Goal: Use online tool/utility: Use online tool/utility

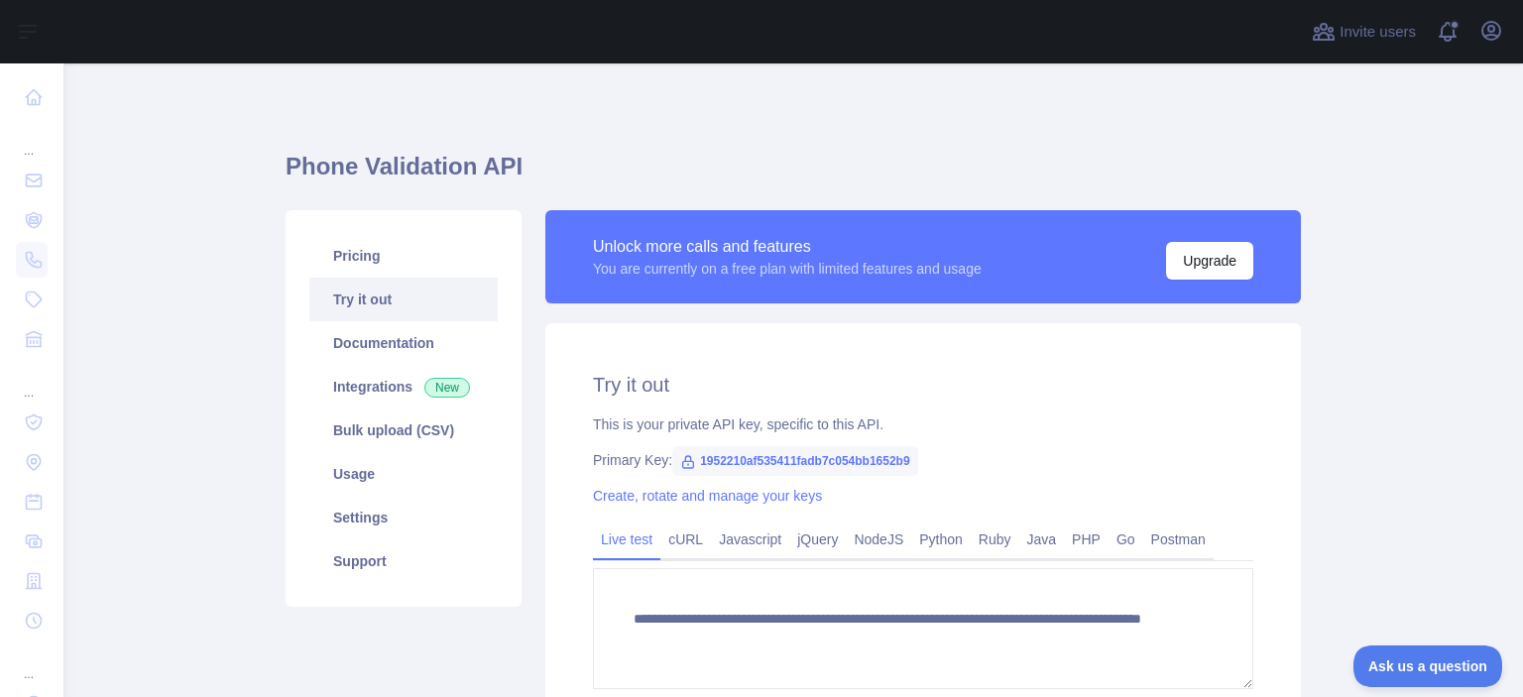
scroll to position [231, 0]
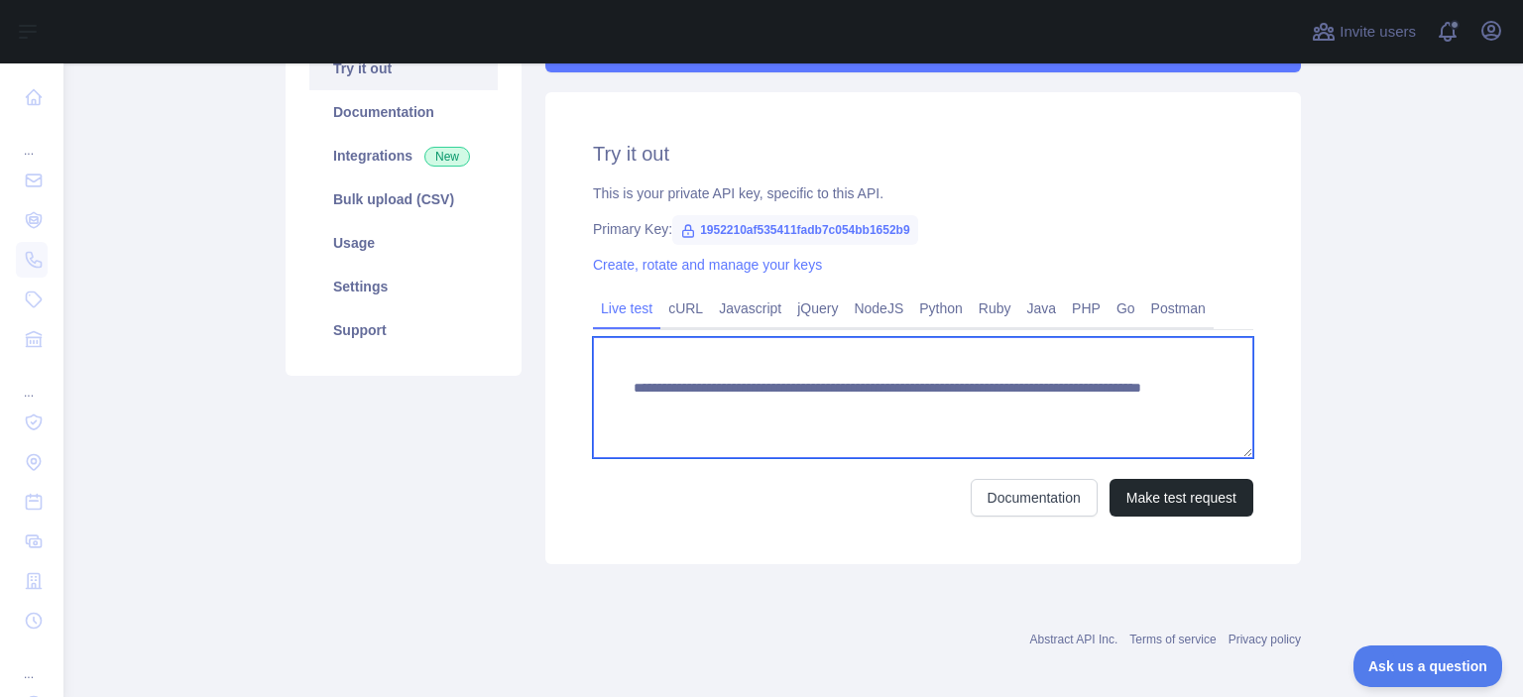
paste textarea "***"
drag, startPoint x: 978, startPoint y: 407, endPoint x: 1078, endPoint y: 407, distance: 100.2
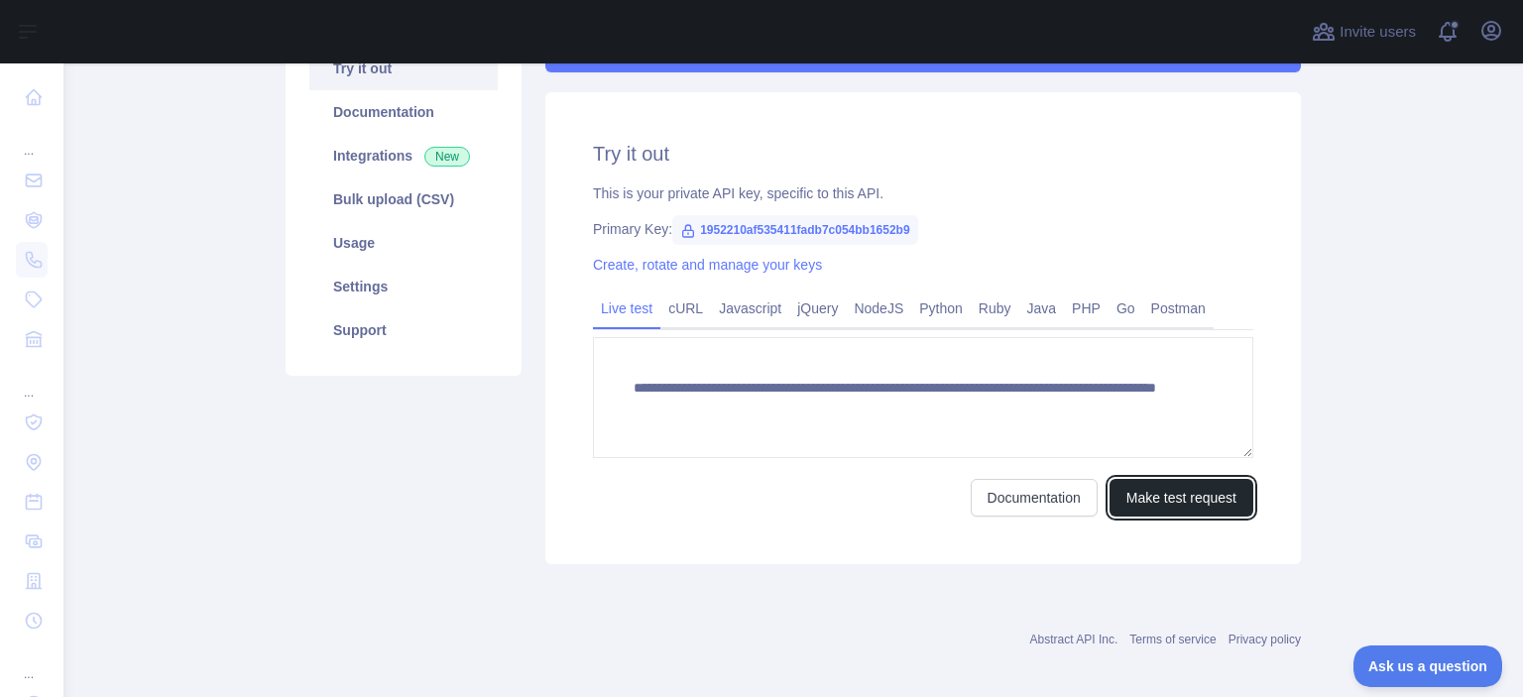
click at [1110, 501] on button "Make test request" at bounding box center [1182, 498] width 144 height 38
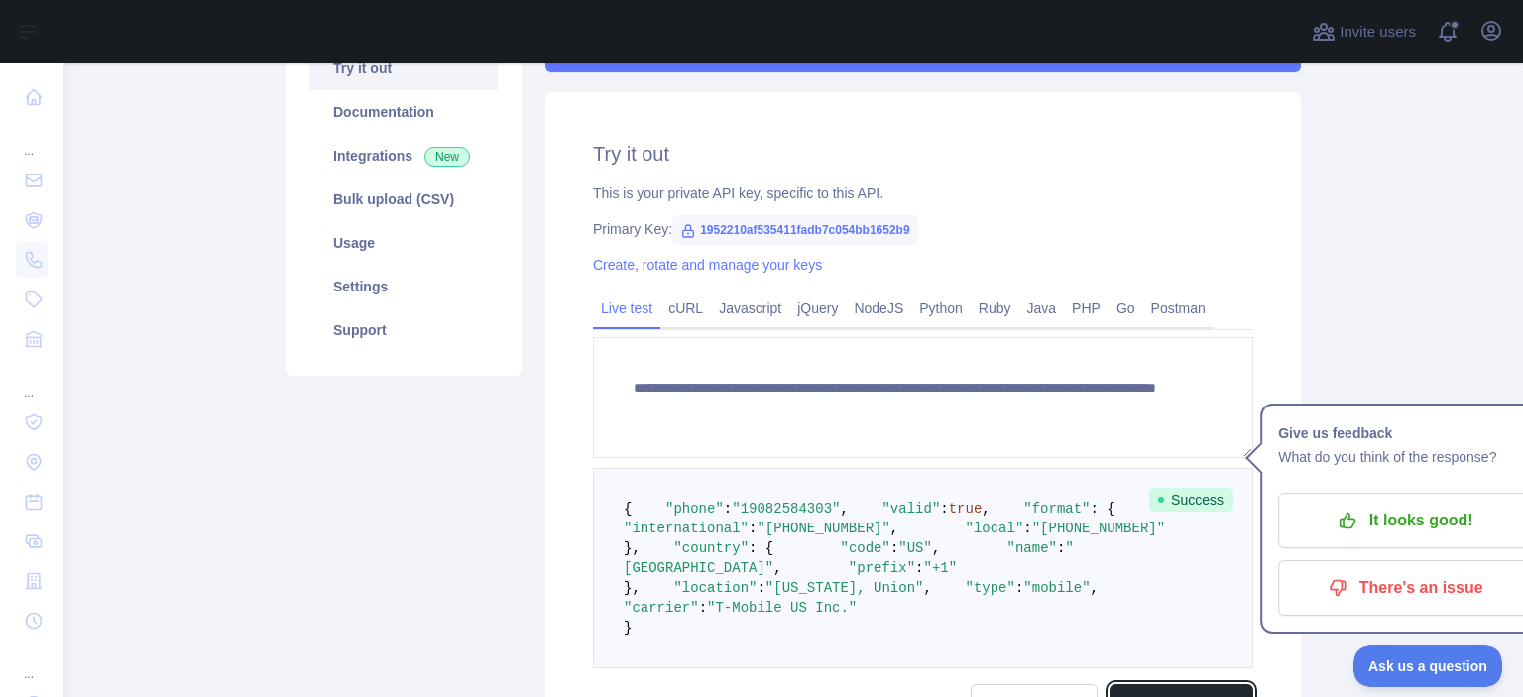
scroll to position [462, 0]
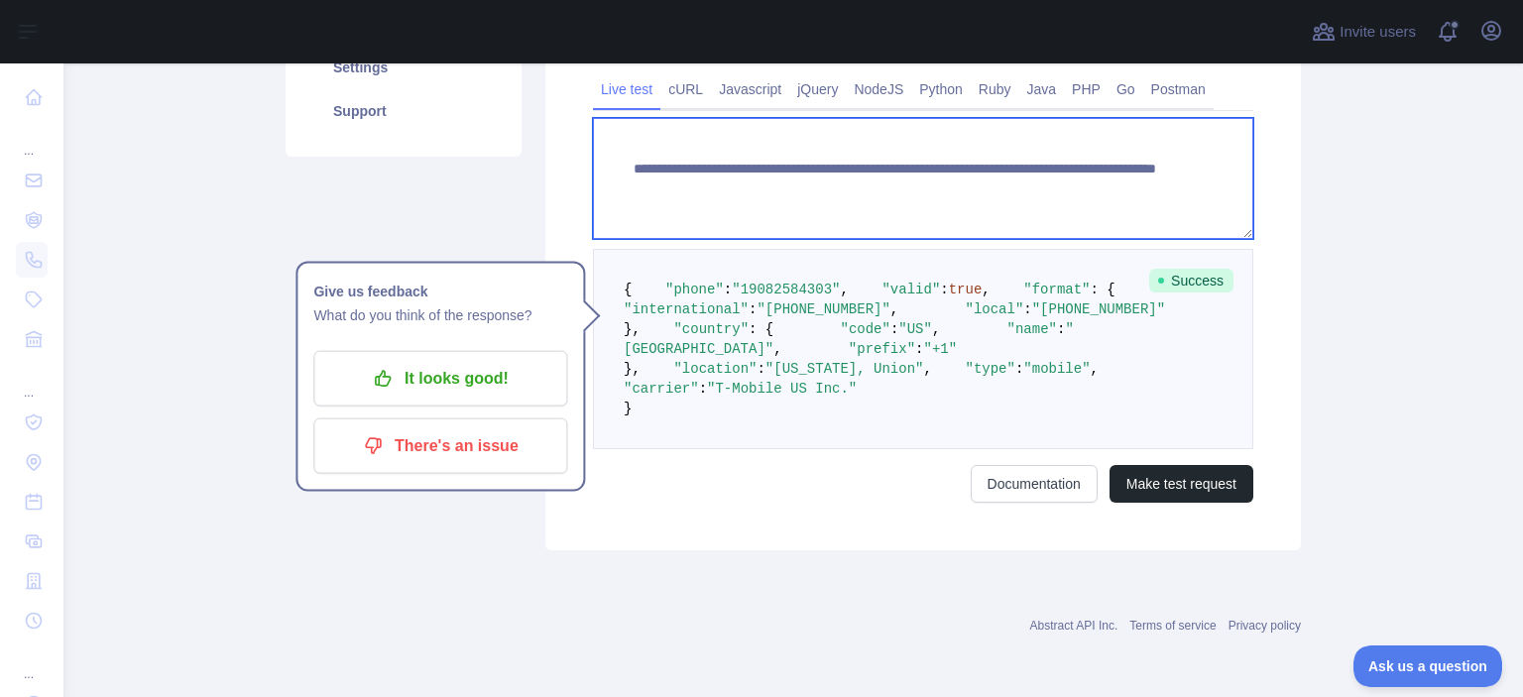
paste textarea
drag, startPoint x: 1002, startPoint y: 185, endPoint x: 1086, endPoint y: 204, distance: 86.4
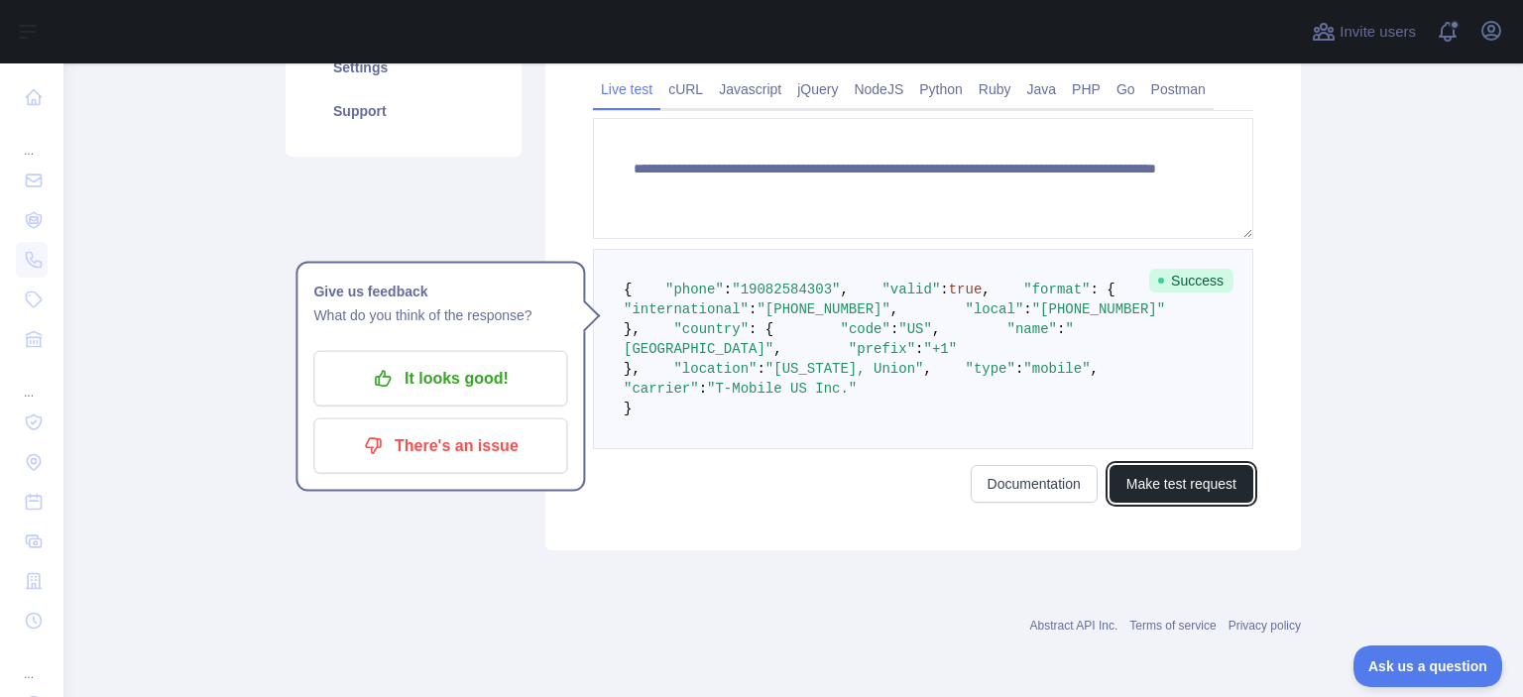
click at [1144, 503] on button "Make test request" at bounding box center [1182, 484] width 144 height 38
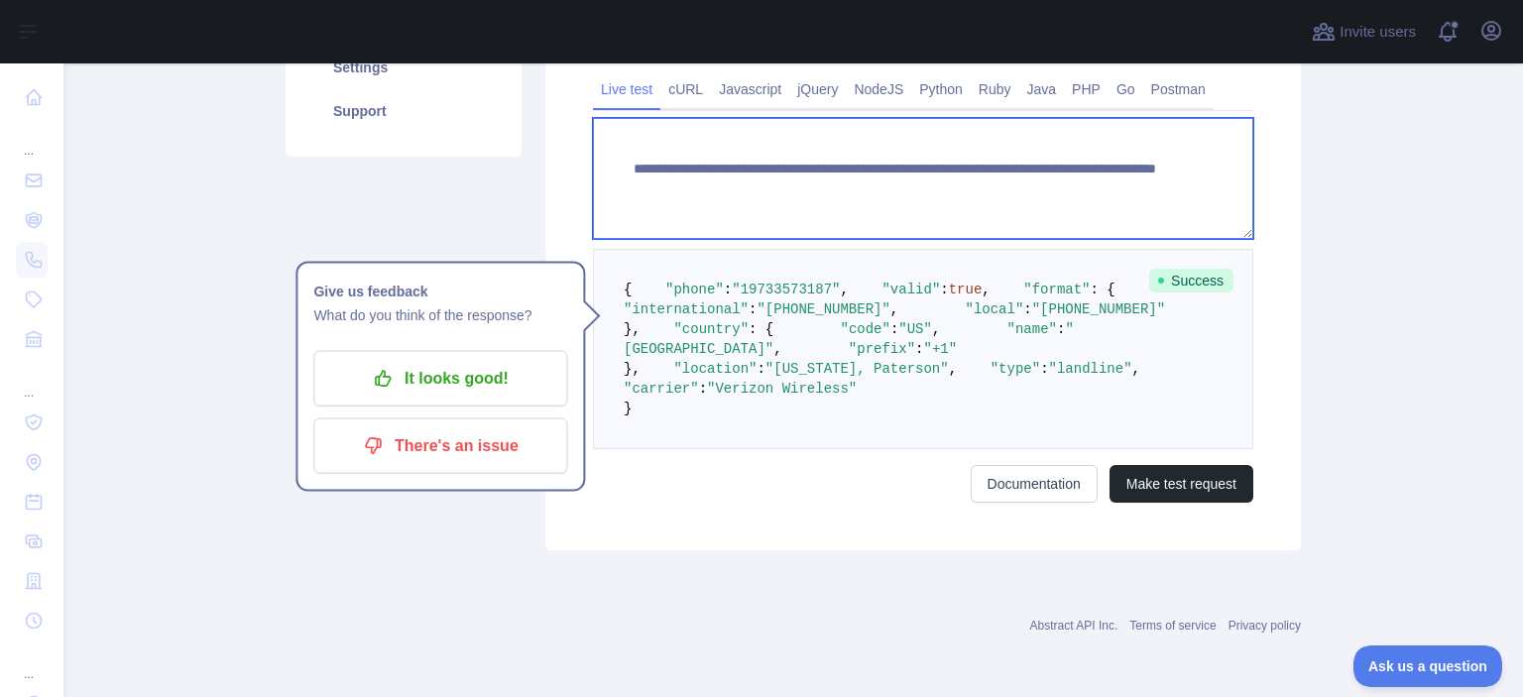
paste textarea
drag, startPoint x: 974, startPoint y: 175, endPoint x: 1109, endPoint y: 215, distance: 140.9
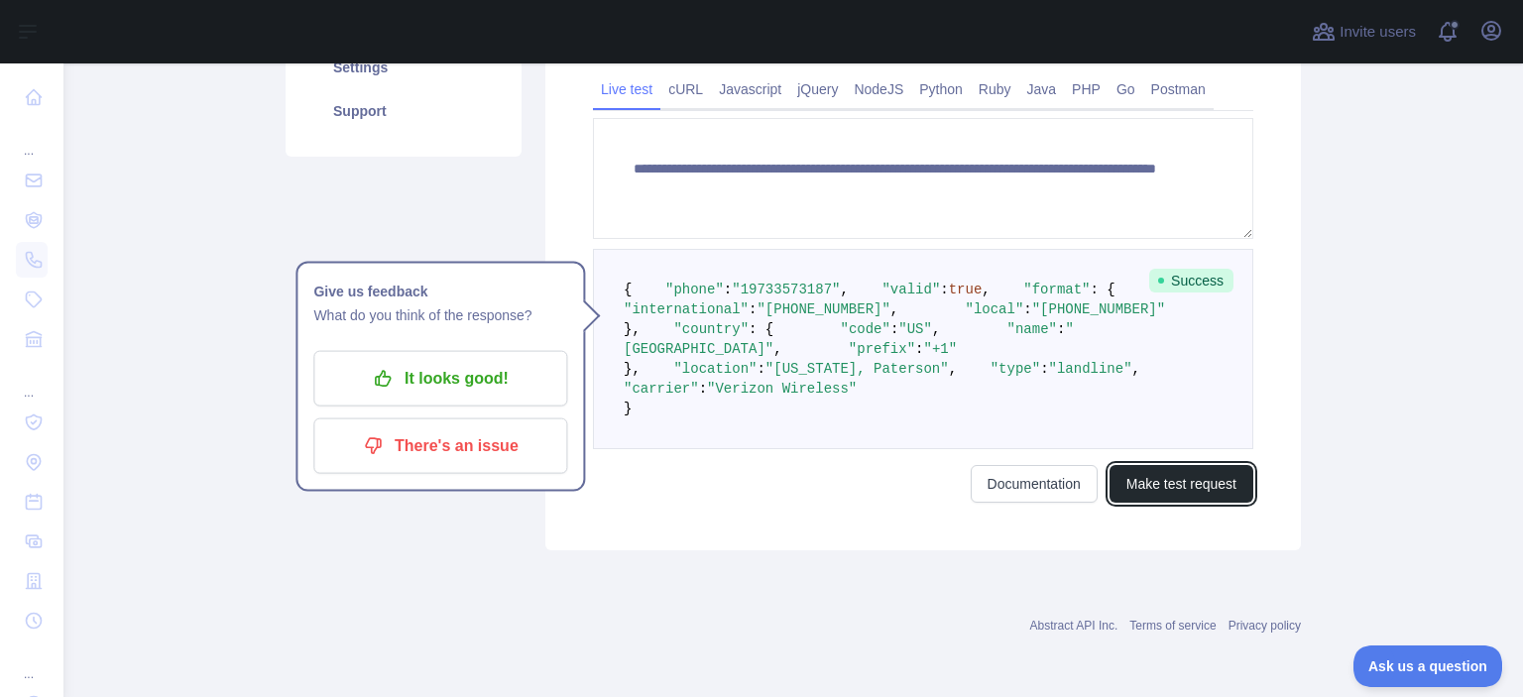
drag, startPoint x: 1127, startPoint y: 665, endPoint x: 1116, endPoint y: 632, distance: 35.4
click at [1128, 503] on button "Make test request" at bounding box center [1182, 484] width 144 height 38
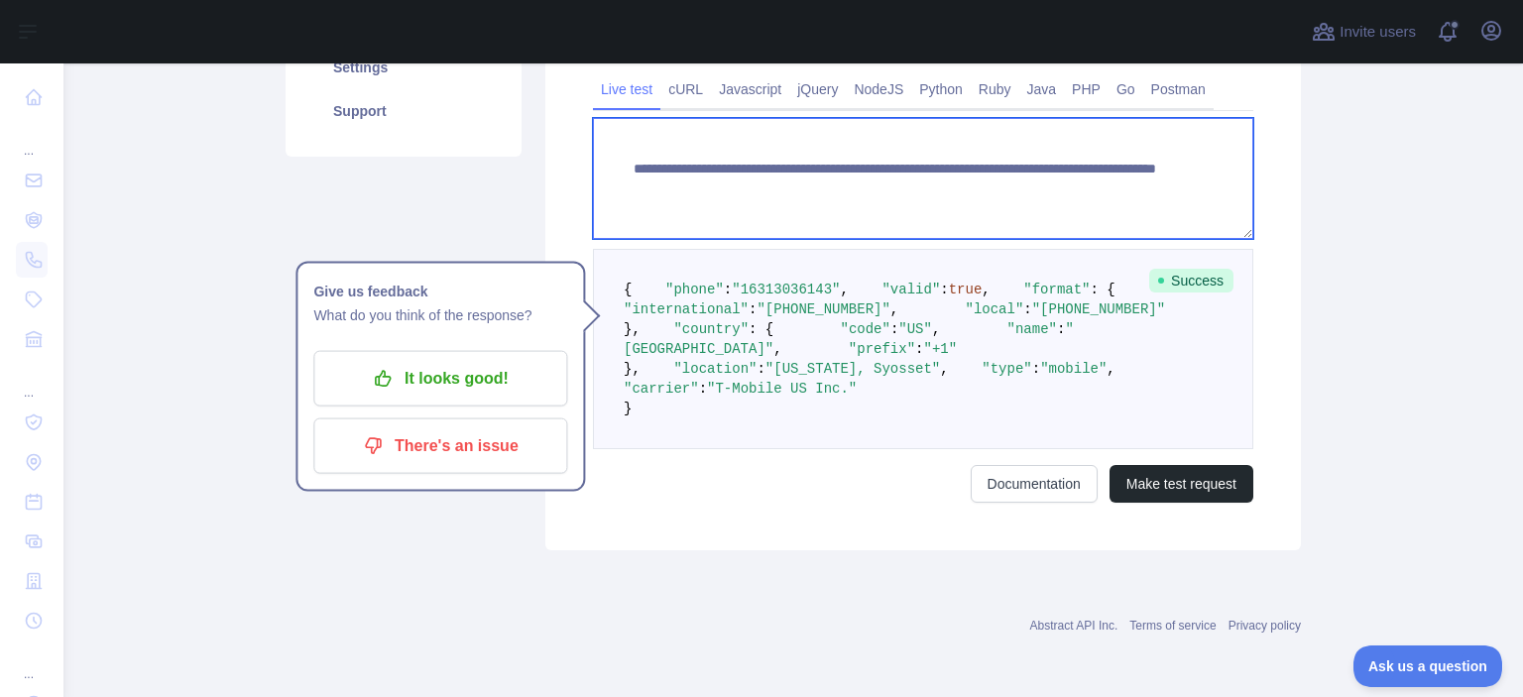
paste textarea "*"
drag, startPoint x: 976, startPoint y: 180, endPoint x: 1100, endPoint y: 286, distance: 163.2
type textarea "**********"
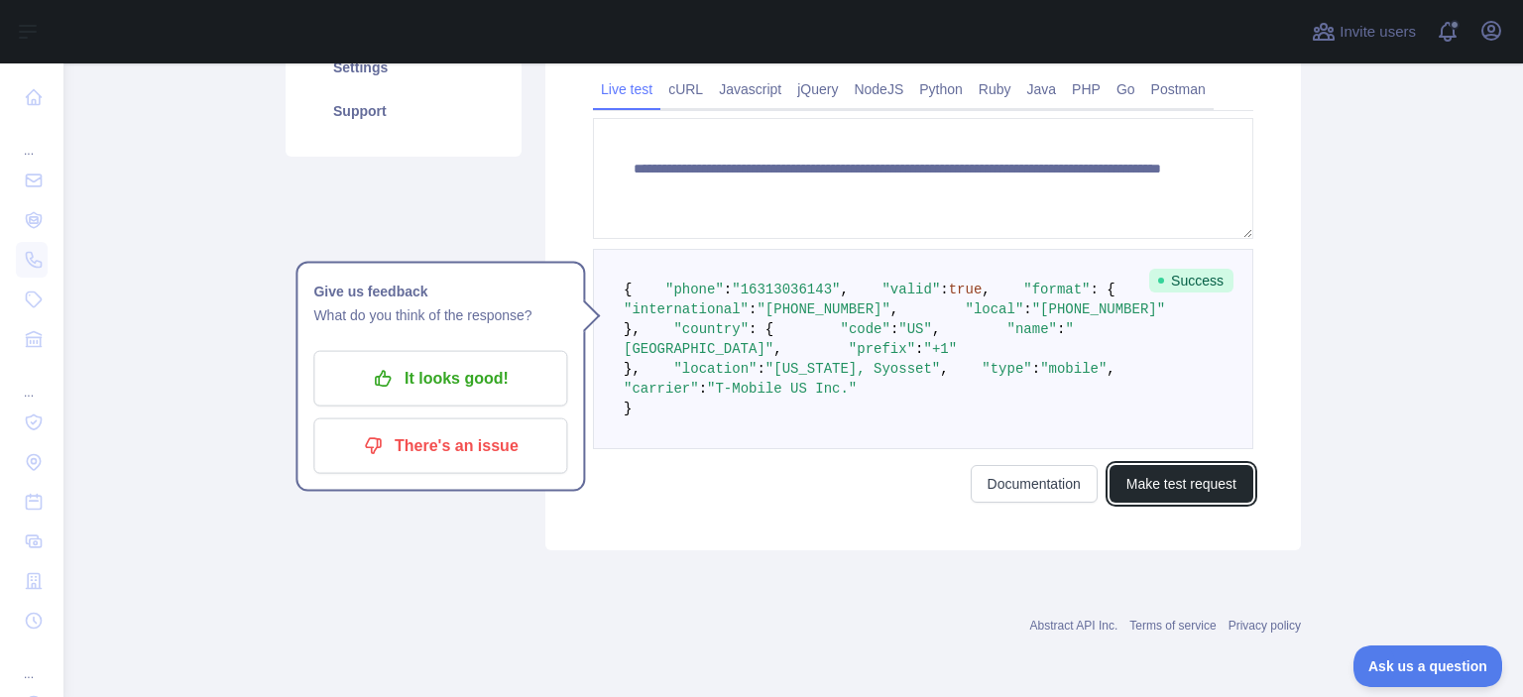
click at [1143, 503] on button "Make test request" at bounding box center [1182, 484] width 144 height 38
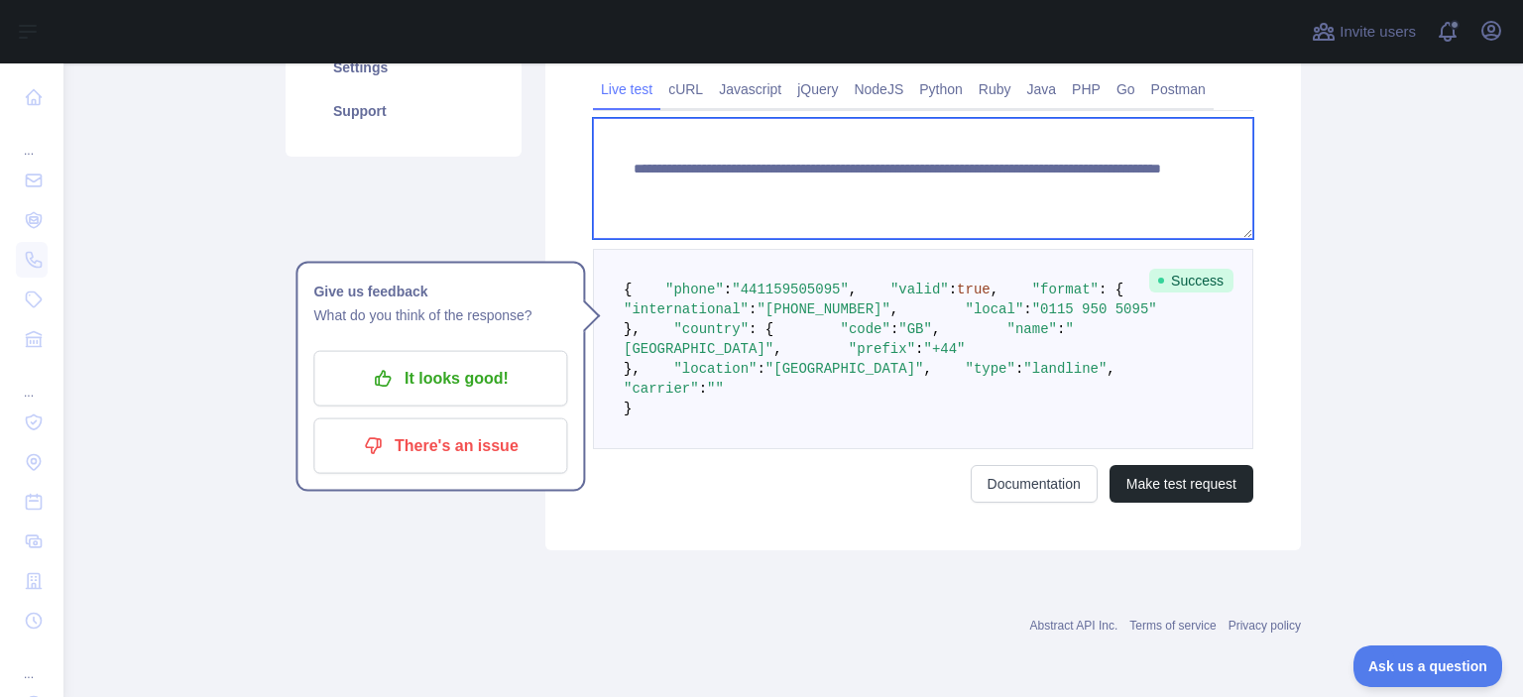
paste textarea
drag, startPoint x: 978, startPoint y: 174, endPoint x: 1176, endPoint y: 201, distance: 200.3
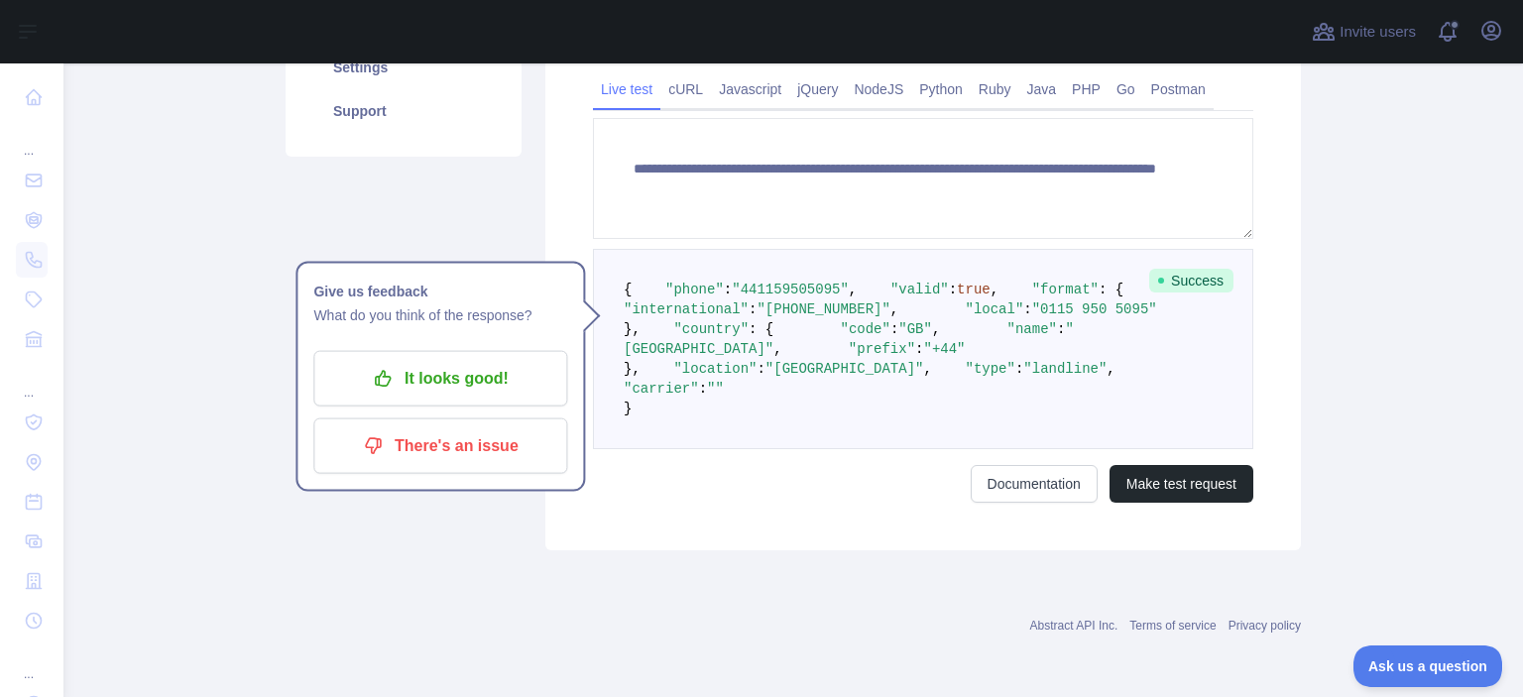
drag, startPoint x: 1206, startPoint y: 688, endPoint x: 1205, endPoint y: 658, distance: 30.8
click at [1206, 550] on div "**********" at bounding box center [923, 211] width 756 height 677
click at [1205, 503] on button "Make test request" at bounding box center [1182, 484] width 144 height 38
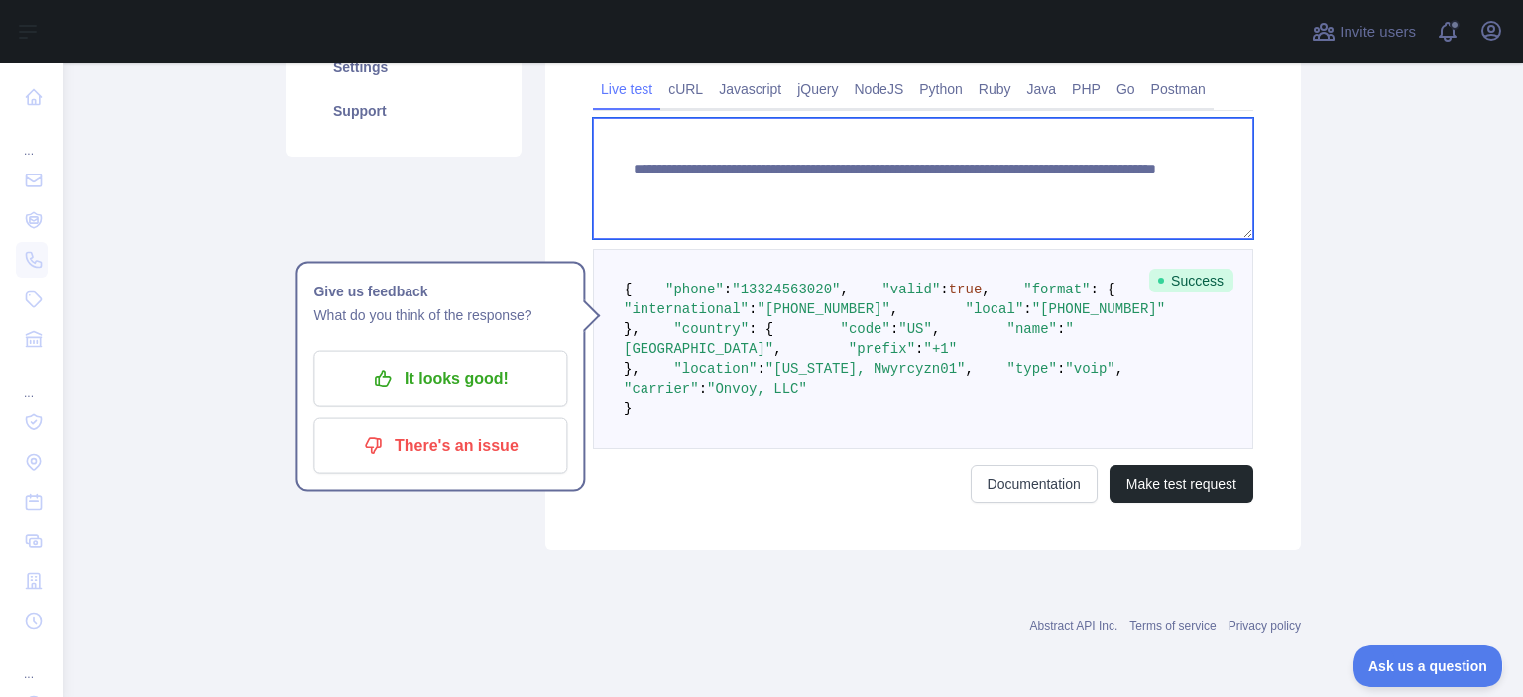
paste textarea
drag, startPoint x: 977, startPoint y: 176, endPoint x: 1150, endPoint y: 321, distance: 226.7
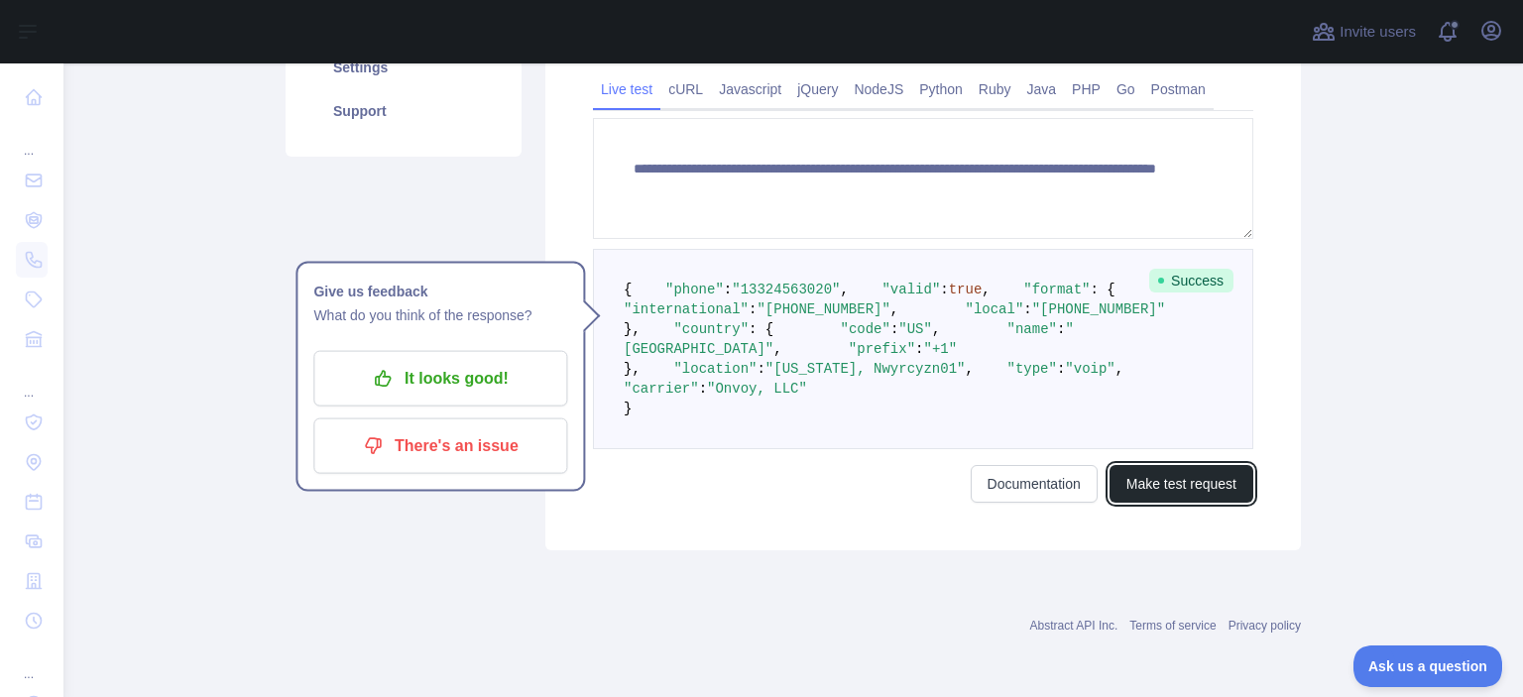
click at [1118, 503] on button "Make test request" at bounding box center [1182, 484] width 144 height 38
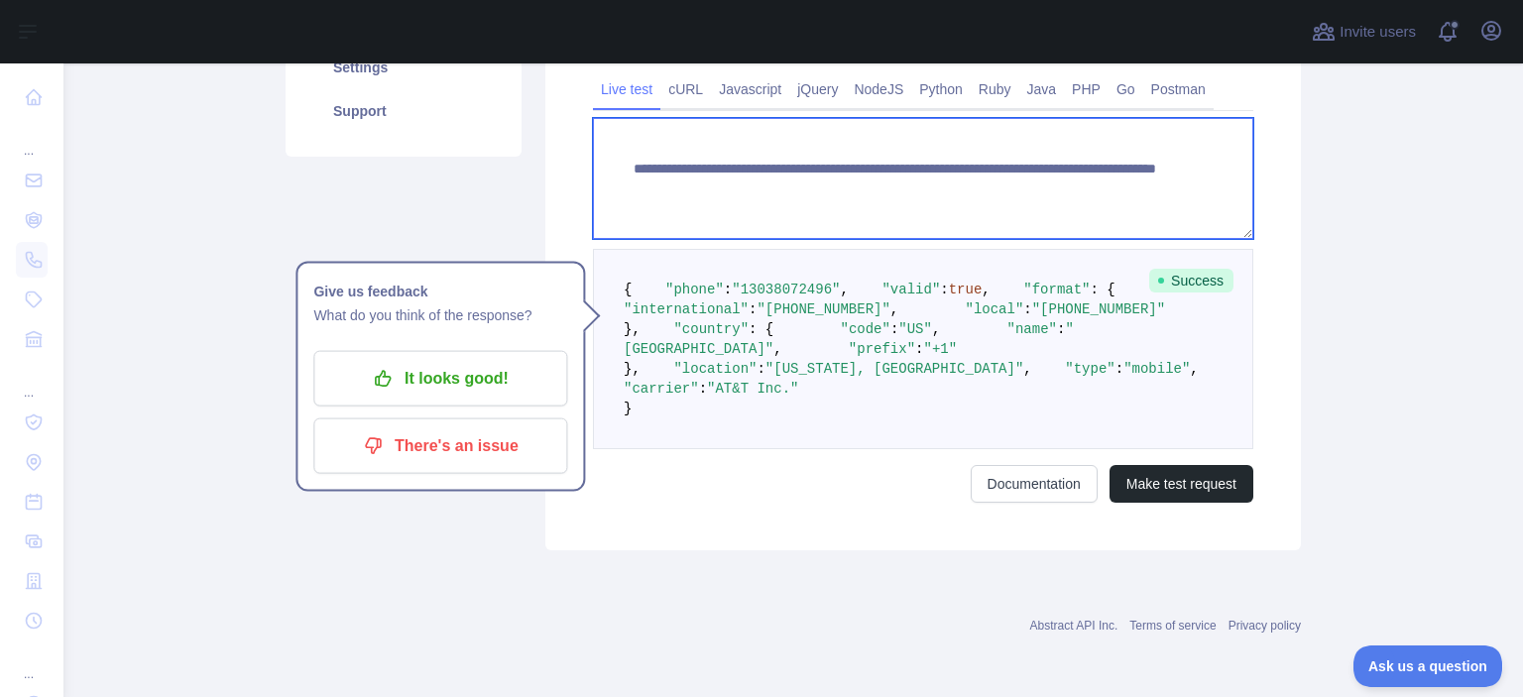
paste textarea
drag, startPoint x: 973, startPoint y: 173, endPoint x: 1169, endPoint y: 220, distance: 202.1
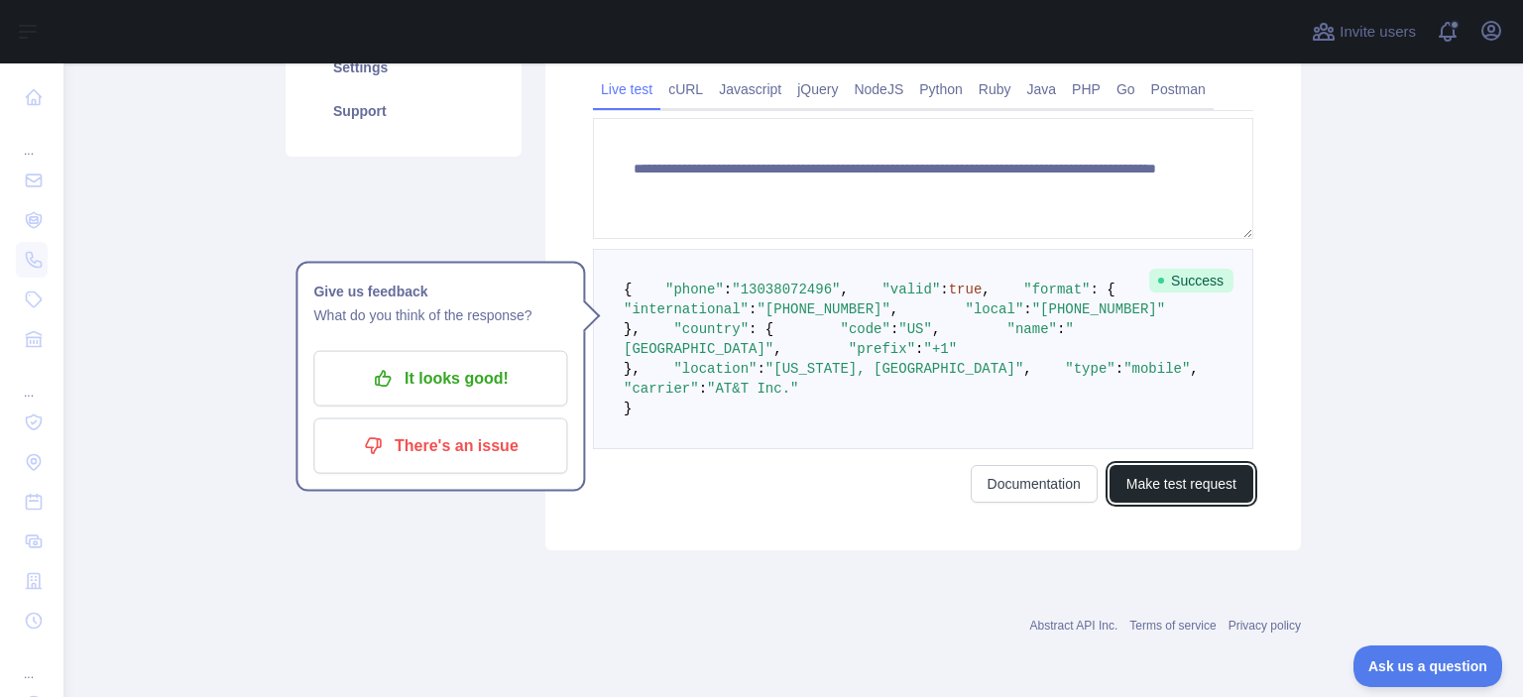
click at [1157, 503] on button "Make test request" at bounding box center [1182, 484] width 144 height 38
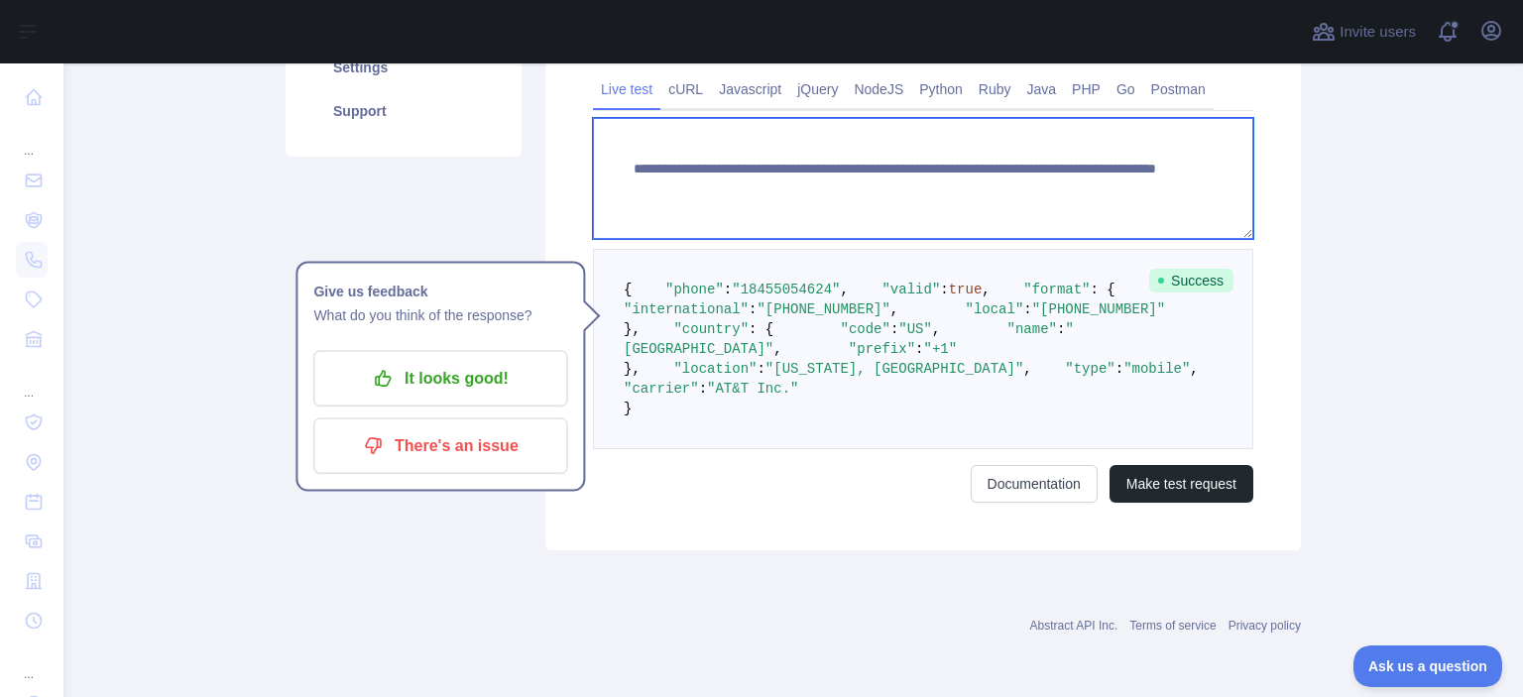
paste textarea
drag, startPoint x: 1093, startPoint y: 201, endPoint x: 1164, endPoint y: 210, distance: 72.0
type textarea "**********"
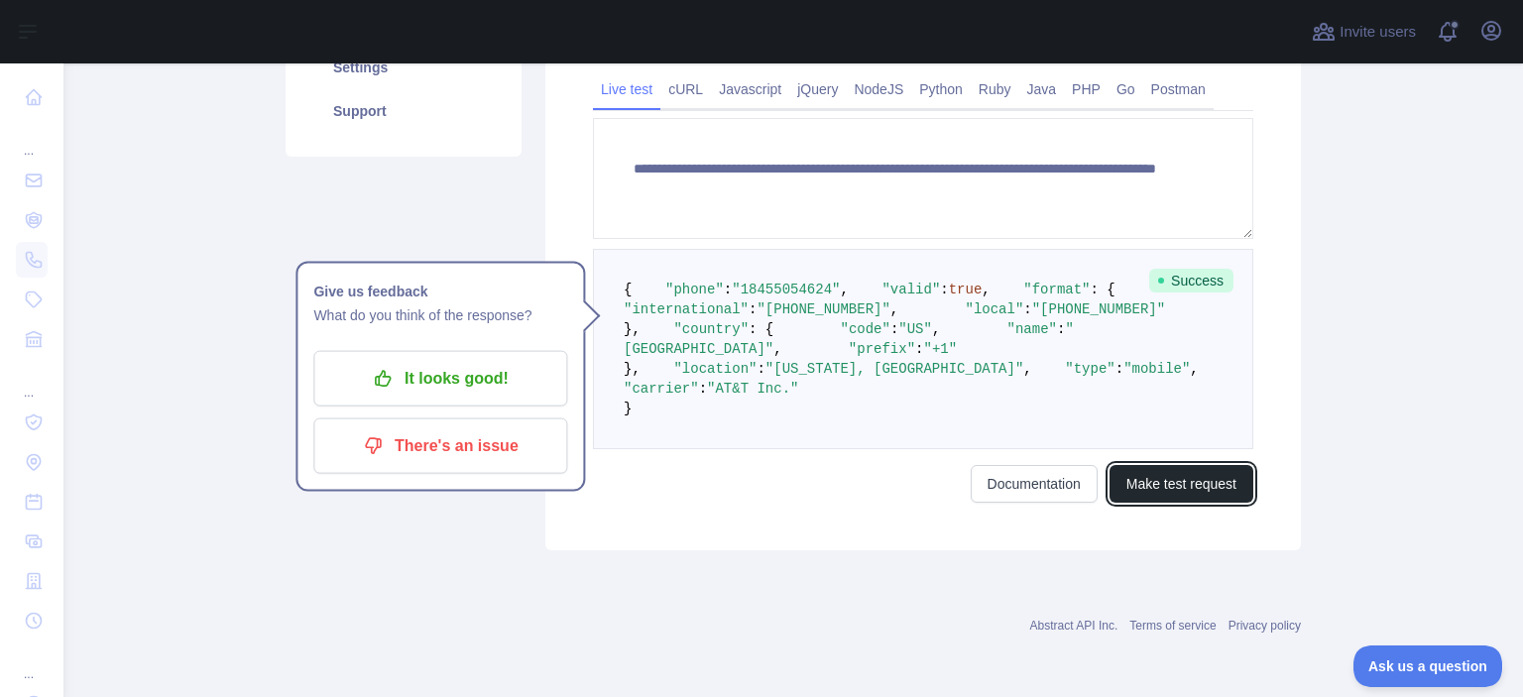
click at [1235, 503] on button "Make test request" at bounding box center [1182, 484] width 144 height 38
